Goal: Task Accomplishment & Management: Complete application form

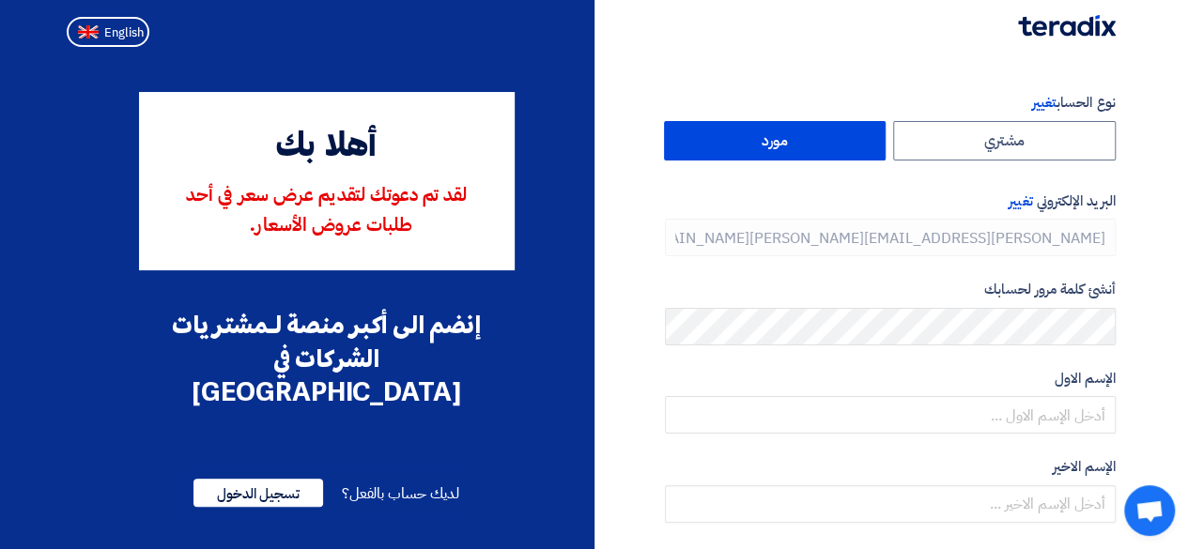
type input "[PHONE_NUMBER]"
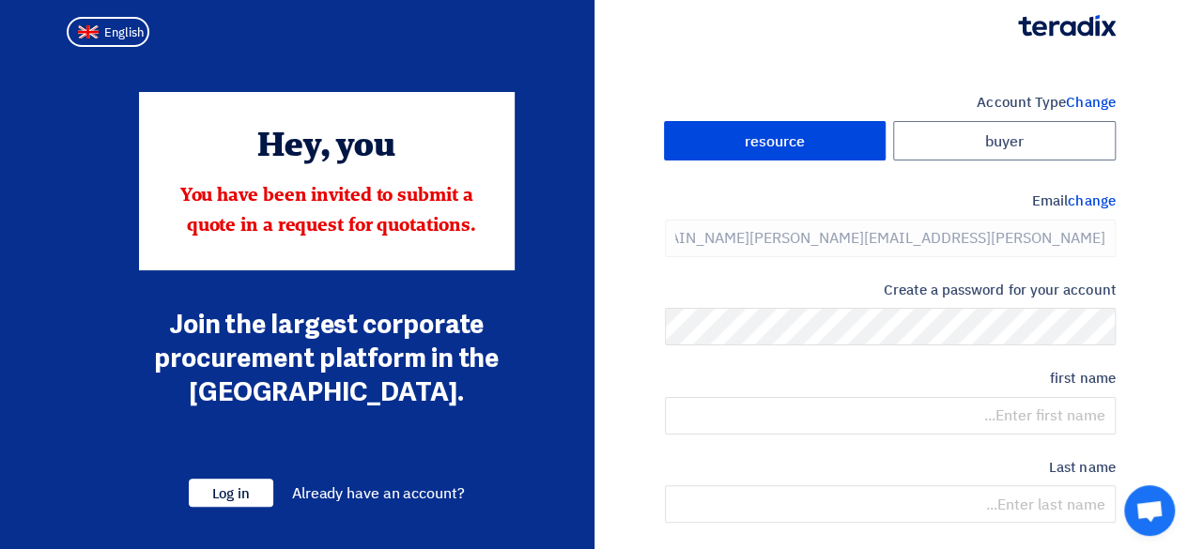
click at [754, 273] on form "Account Type Change buyer resource Email change [PERSON_NAME][EMAIL_ADDRESS][PE…" at bounding box center [890, 411] width 451 height 638
click at [1083, 201] on font "change" at bounding box center [1091, 201] width 47 height 21
click at [1093, 200] on font "change" at bounding box center [1091, 201] width 47 height 21
click at [1074, 196] on font "change" at bounding box center [1091, 201] width 47 height 21
click at [1037, 204] on font "Email" at bounding box center [1050, 201] width 36 height 21
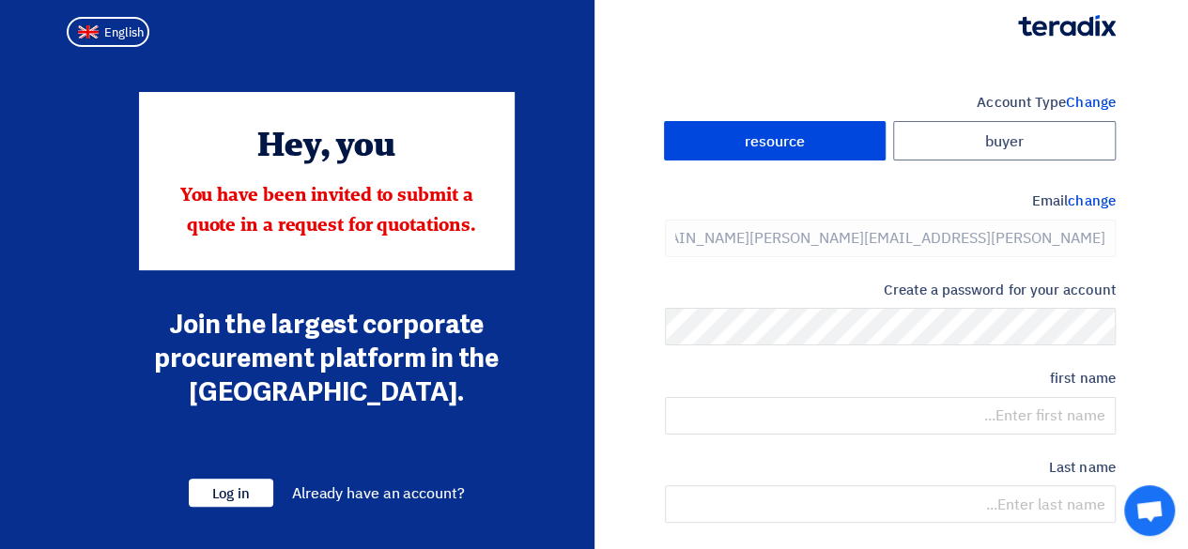
click at [1037, 204] on font "Email" at bounding box center [1050, 201] width 36 height 21
click at [1093, 194] on font "change" at bounding box center [1091, 201] width 47 height 21
click at [1092, 202] on font "change" at bounding box center [1091, 201] width 47 height 21
click at [1080, 100] on font "Change" at bounding box center [1090, 102] width 49 height 21
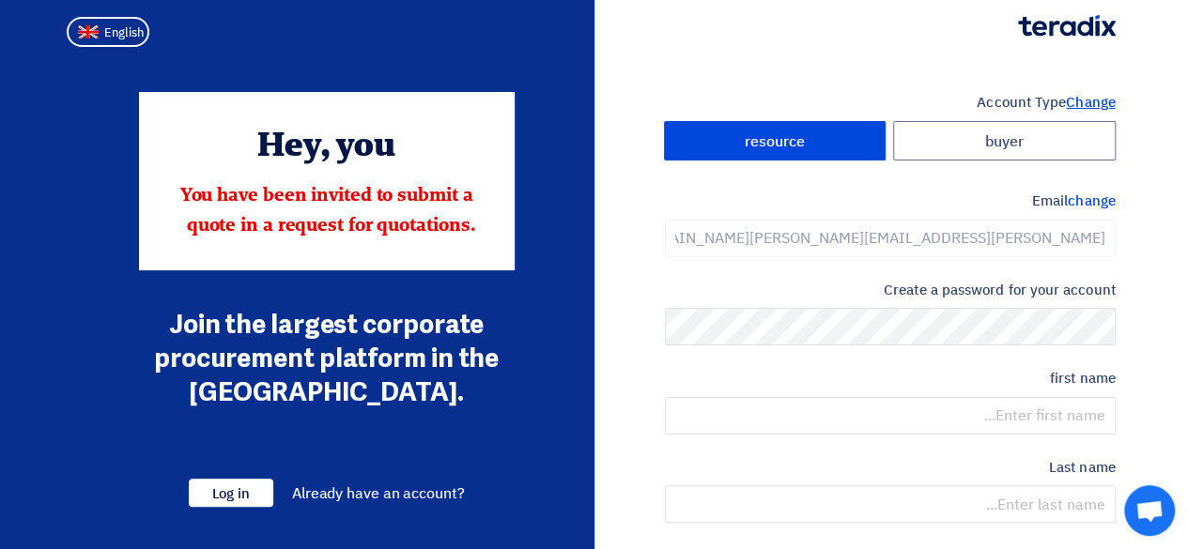
click at [1080, 100] on font "Change" at bounding box center [1090, 102] width 49 height 21
click at [1160, 183] on section "Account Type Change buyer resource Email change [PERSON_NAME][EMAIL_ADDRESS][PE…" at bounding box center [594, 557] width 1188 height 1006
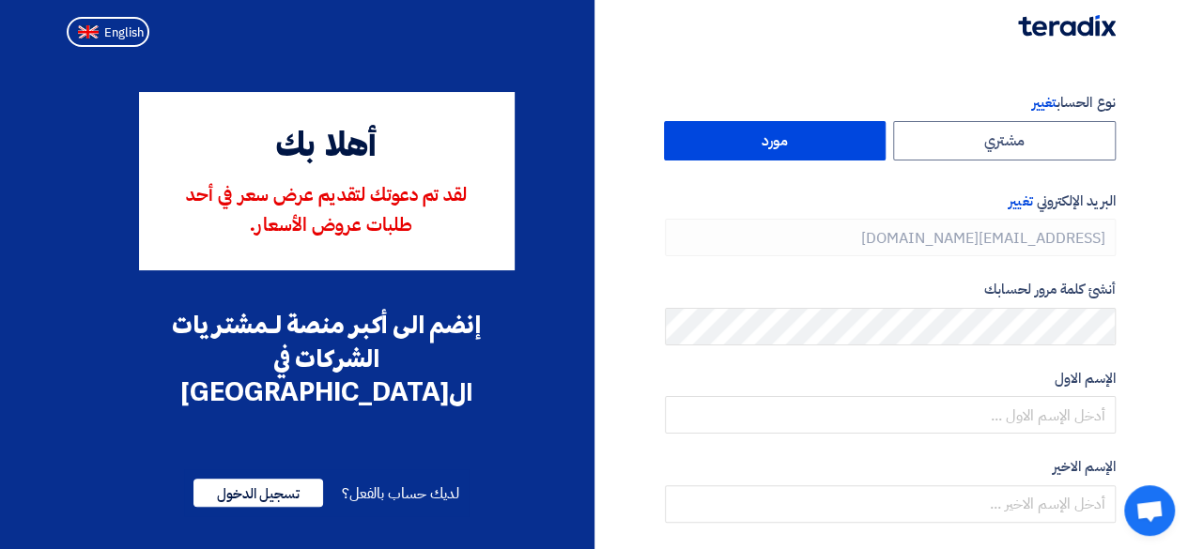
type input "[PHONE_NUMBER]"
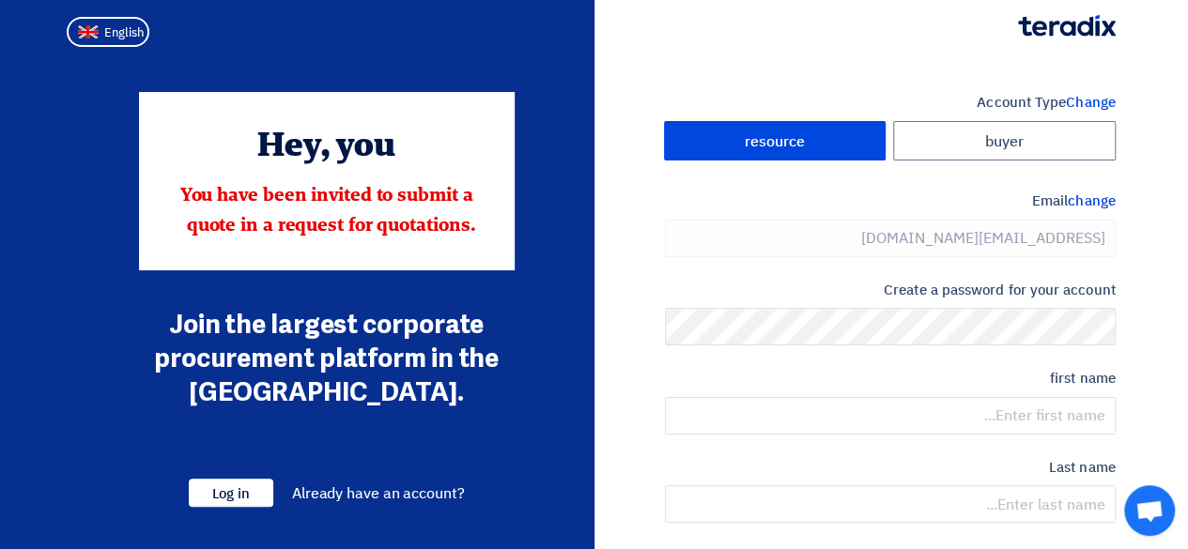
click at [1155, 69] on section "Account Type Change buyer resource Email change [PERSON_NAME][EMAIL_ADDRESS][PE…" at bounding box center [594, 557] width 1188 height 1006
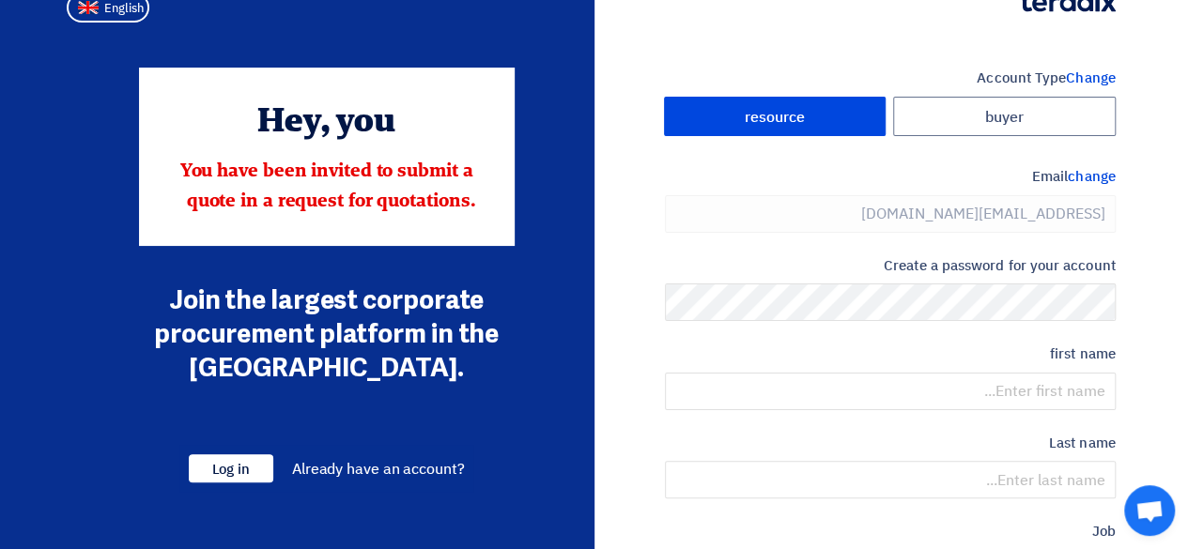
scroll to position [22, 0]
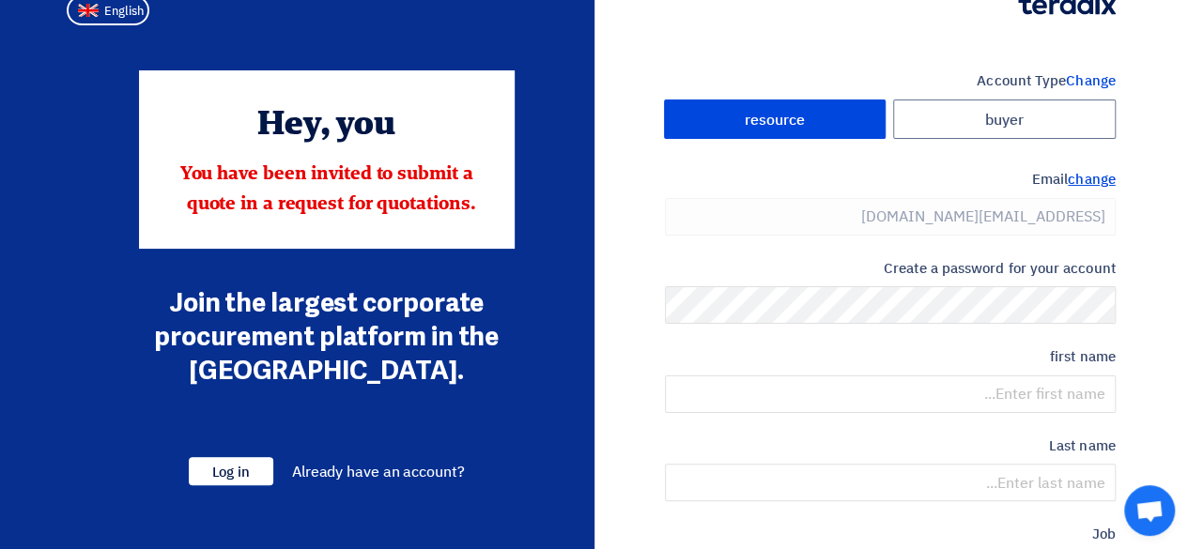
click at [1083, 177] on font "change" at bounding box center [1091, 179] width 47 height 21
